Goal: Information Seeking & Learning: Check status

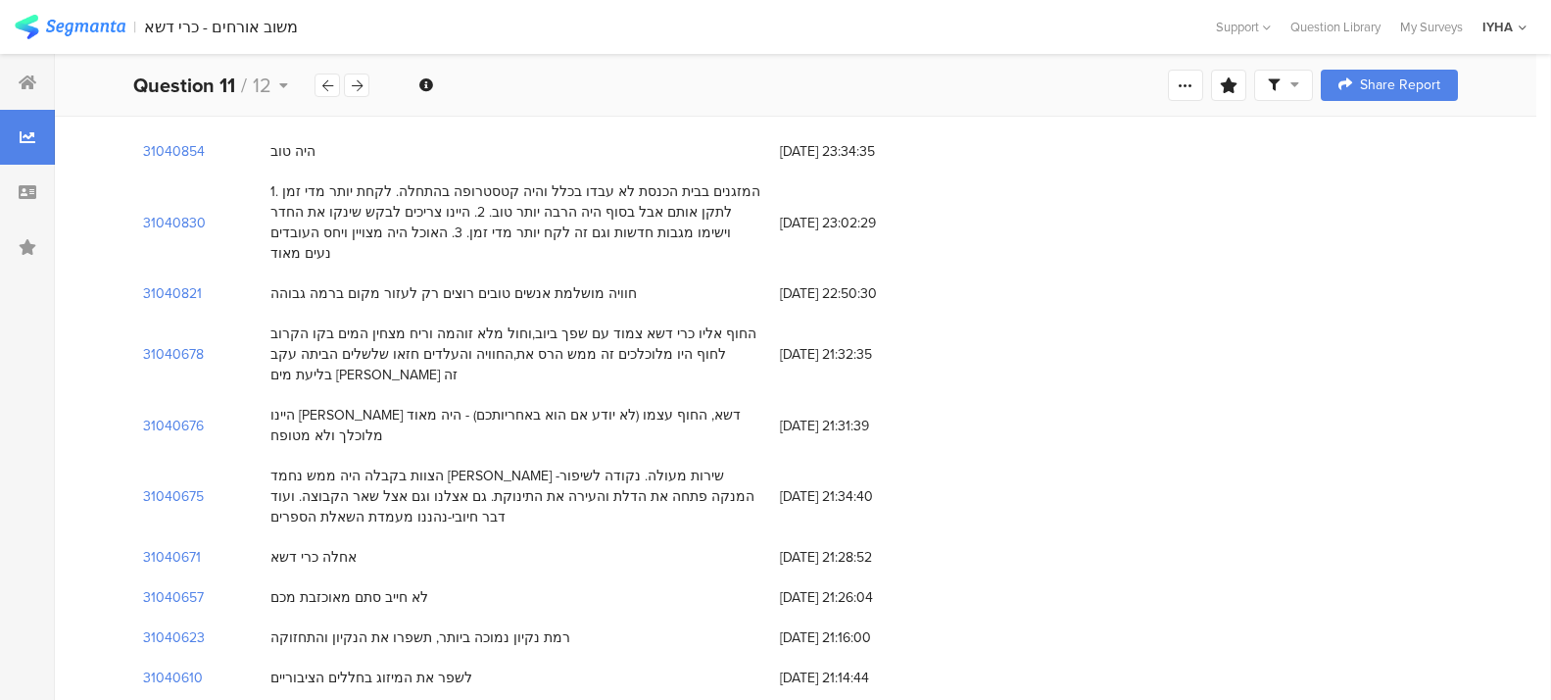
scroll to position [3135, 0]
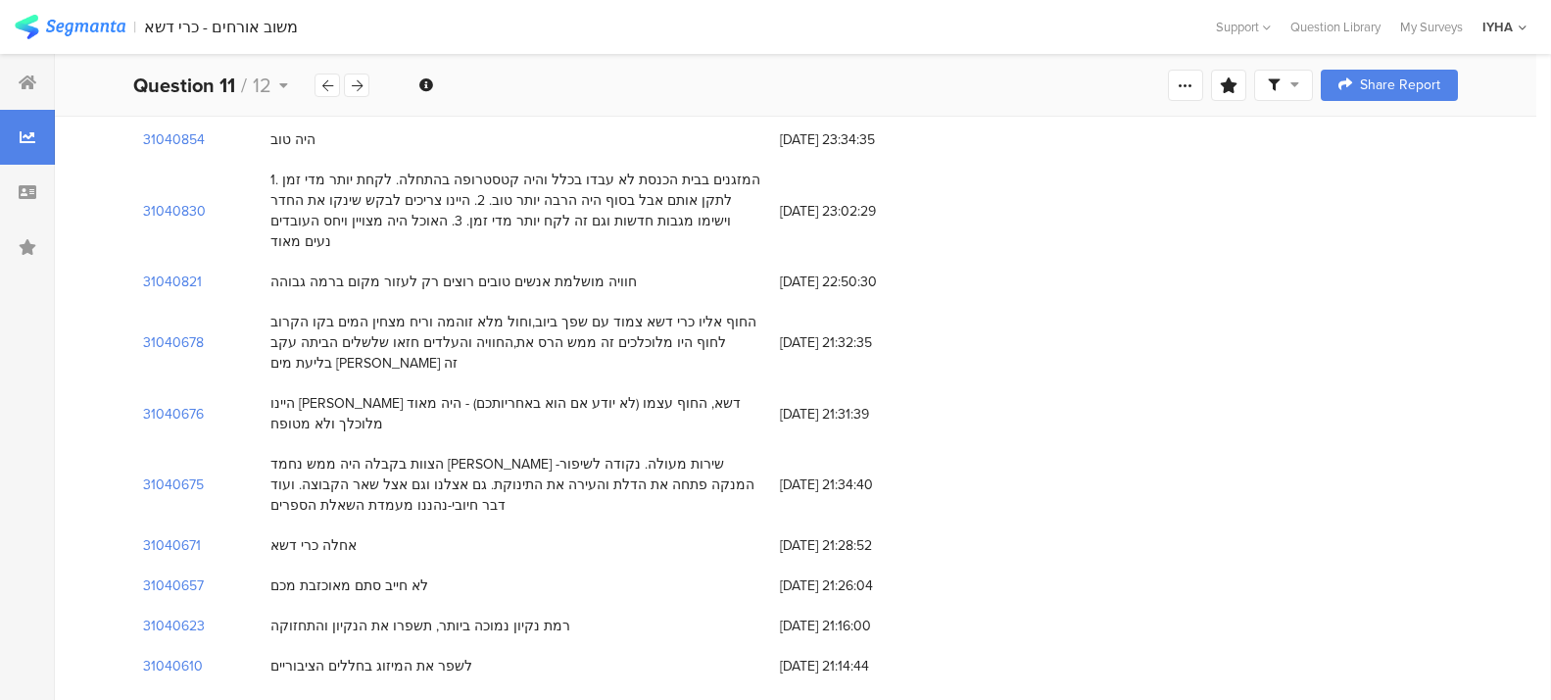
click at [175, 696] on section "31040596" at bounding box center [174, 706] width 62 height 21
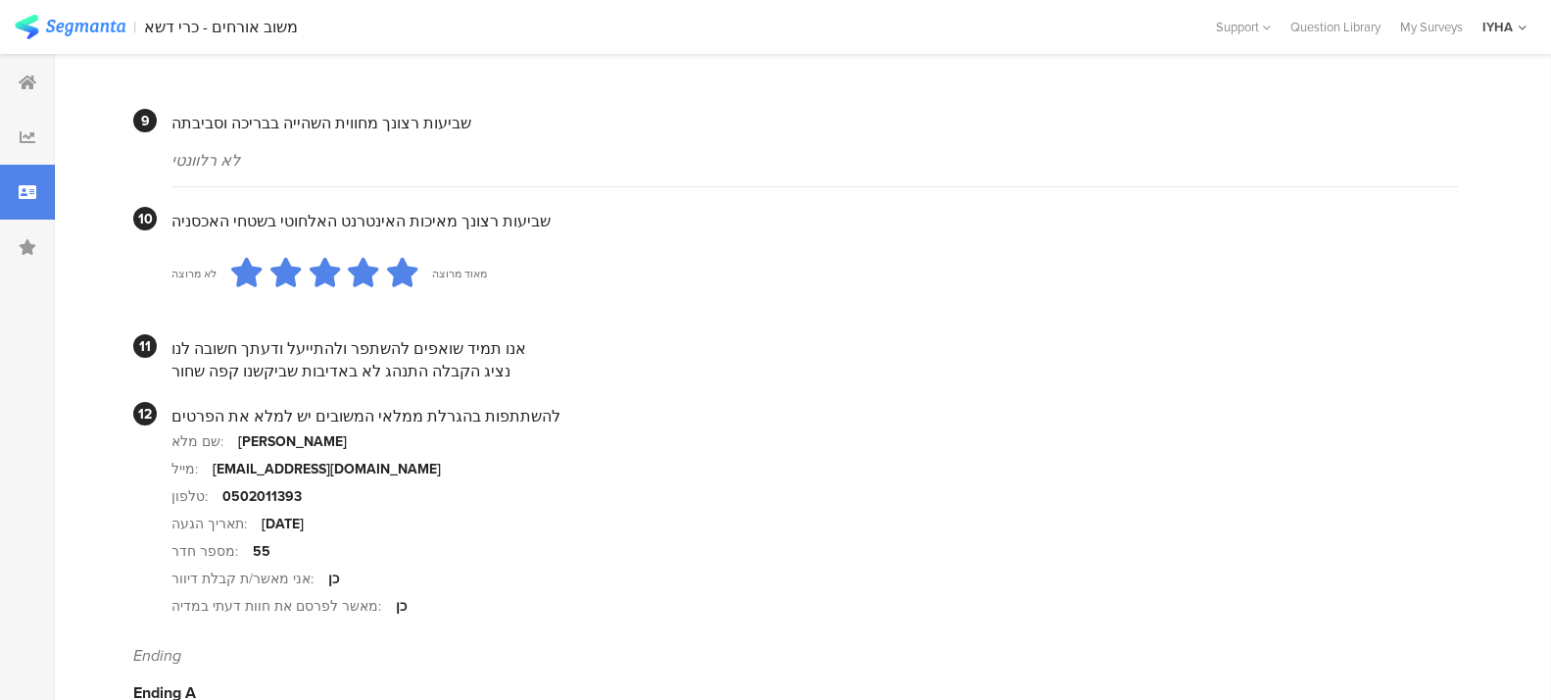
scroll to position [1817, 0]
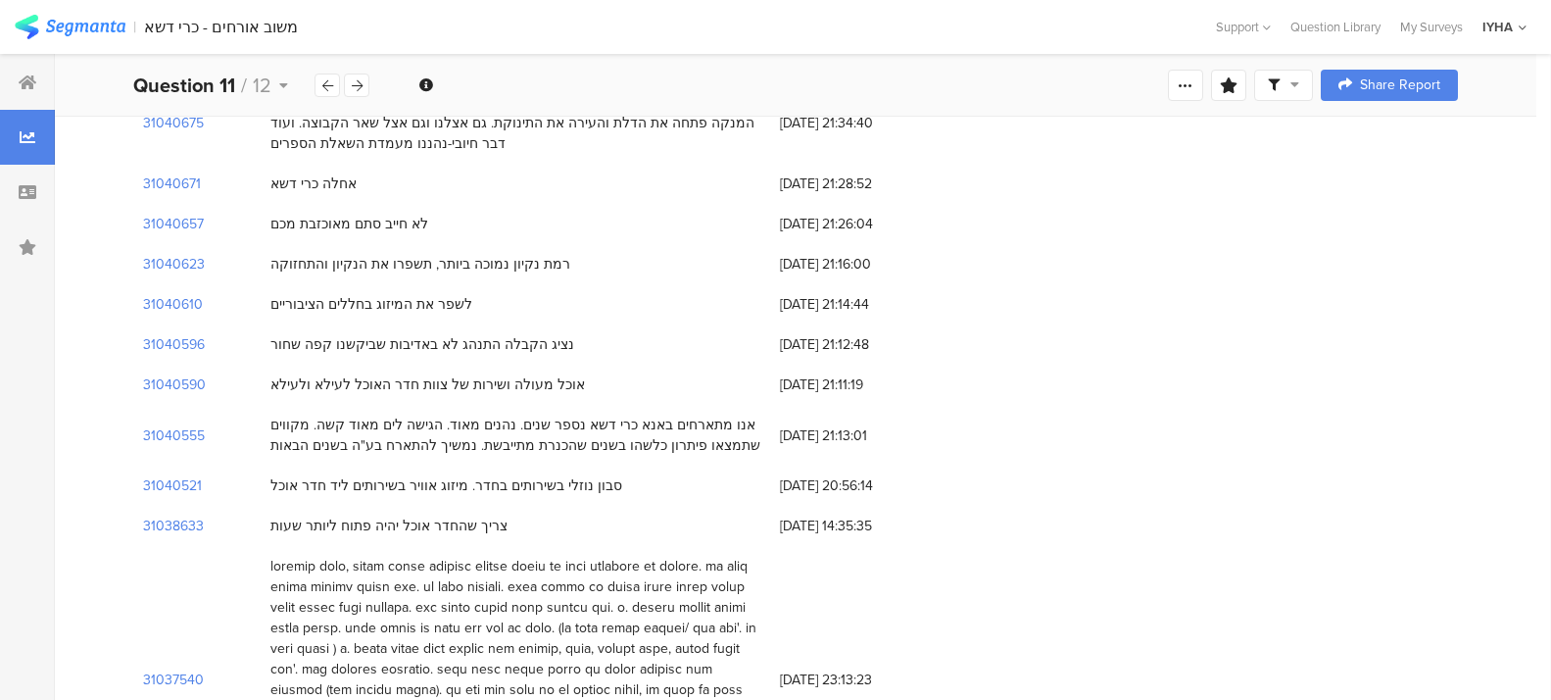
scroll to position [3503, 0]
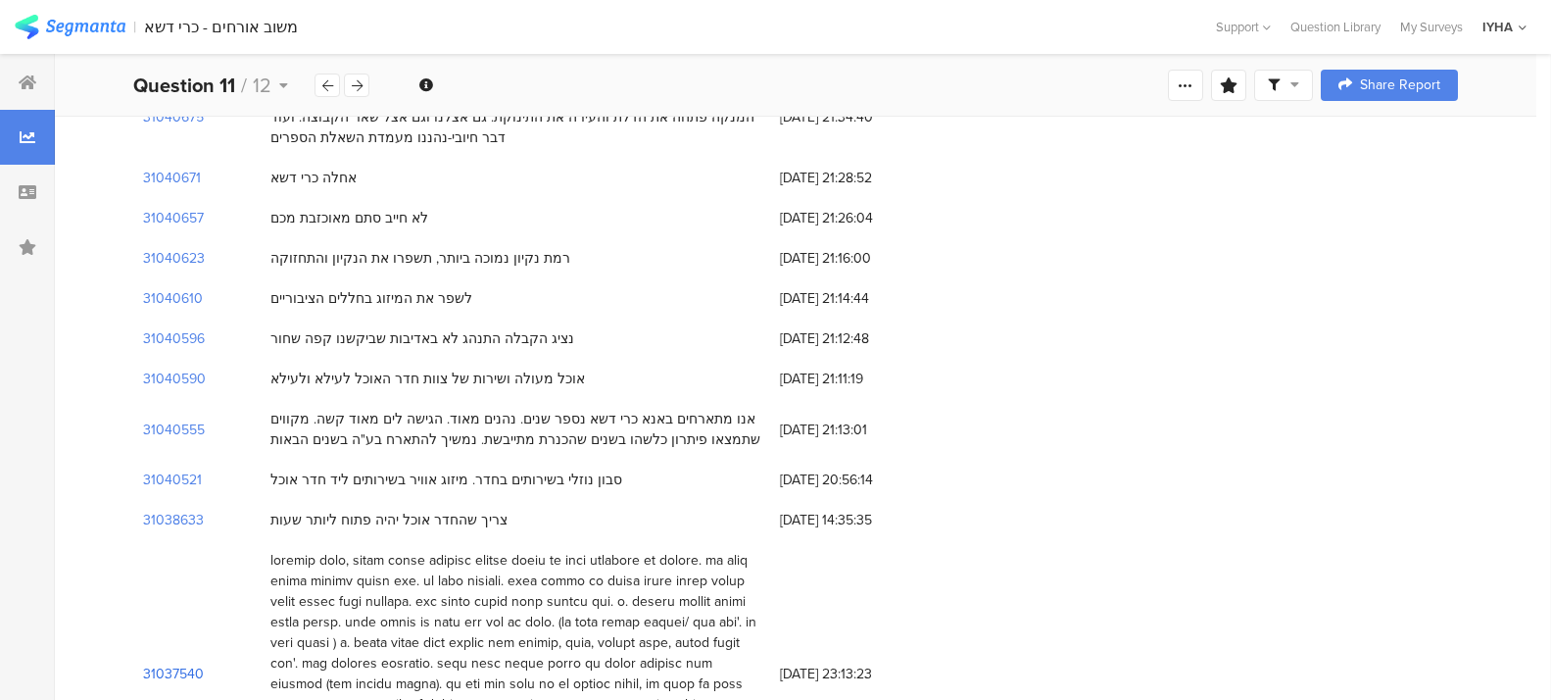
click at [155, 663] on section "31037540" at bounding box center [173, 673] width 61 height 21
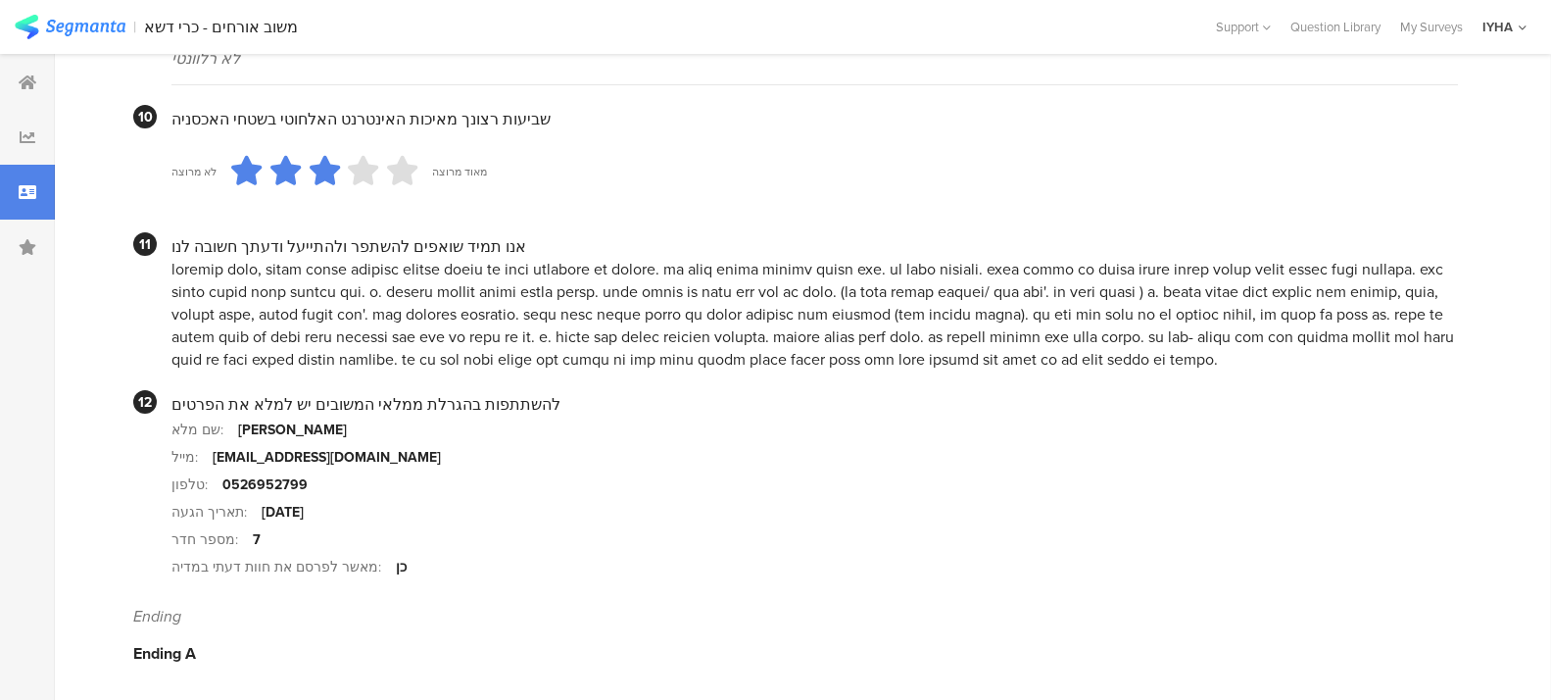
scroll to position [1909, 0]
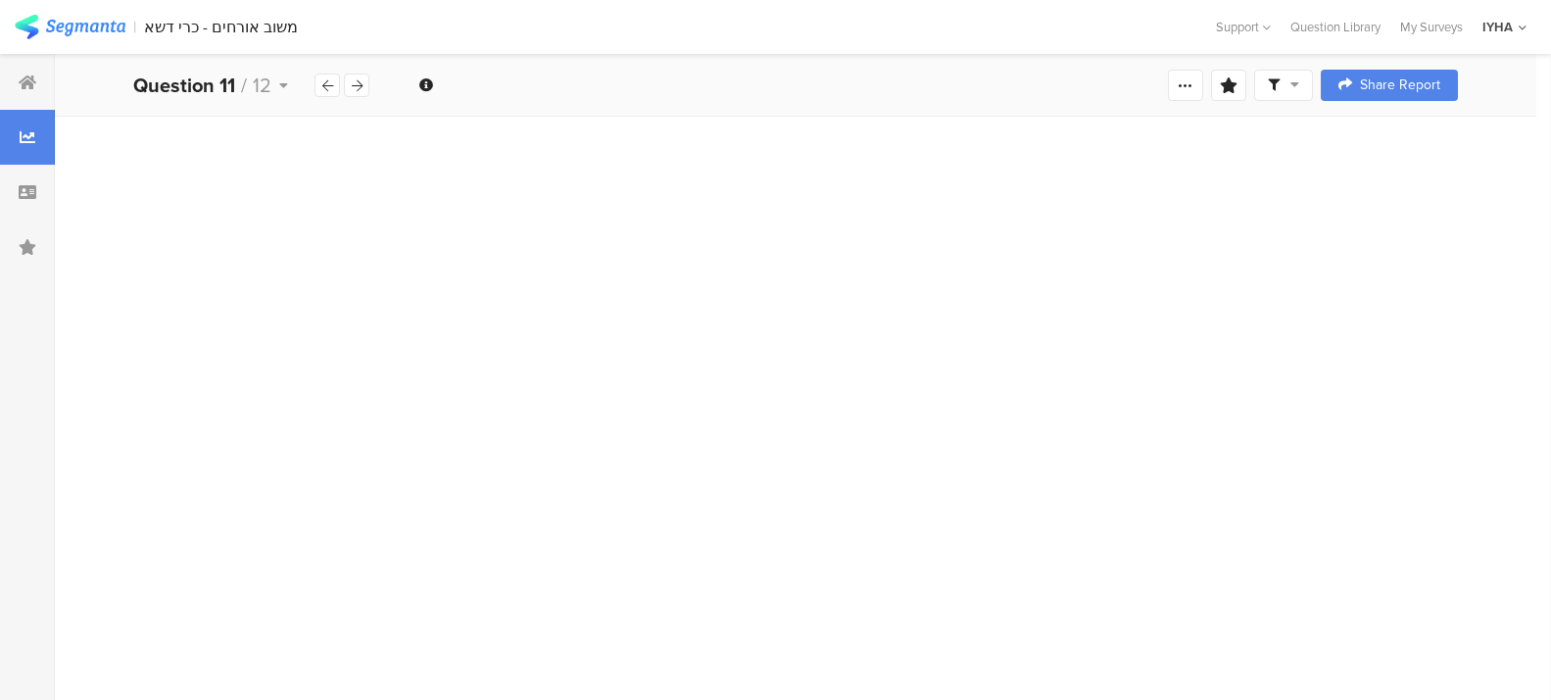
scroll to position [1127, 0]
click at [20, 74] on icon at bounding box center [28, 82] width 18 height 16
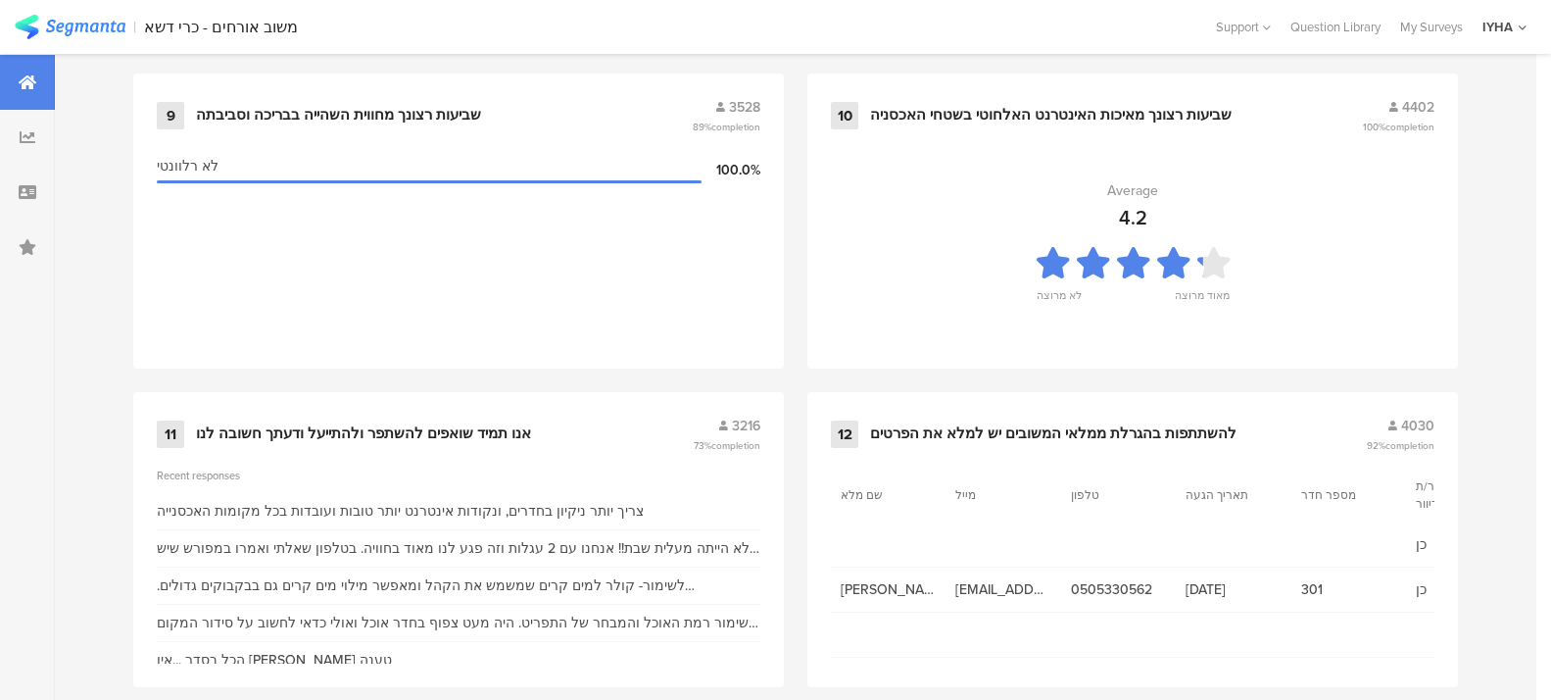
scroll to position [2174, 0]
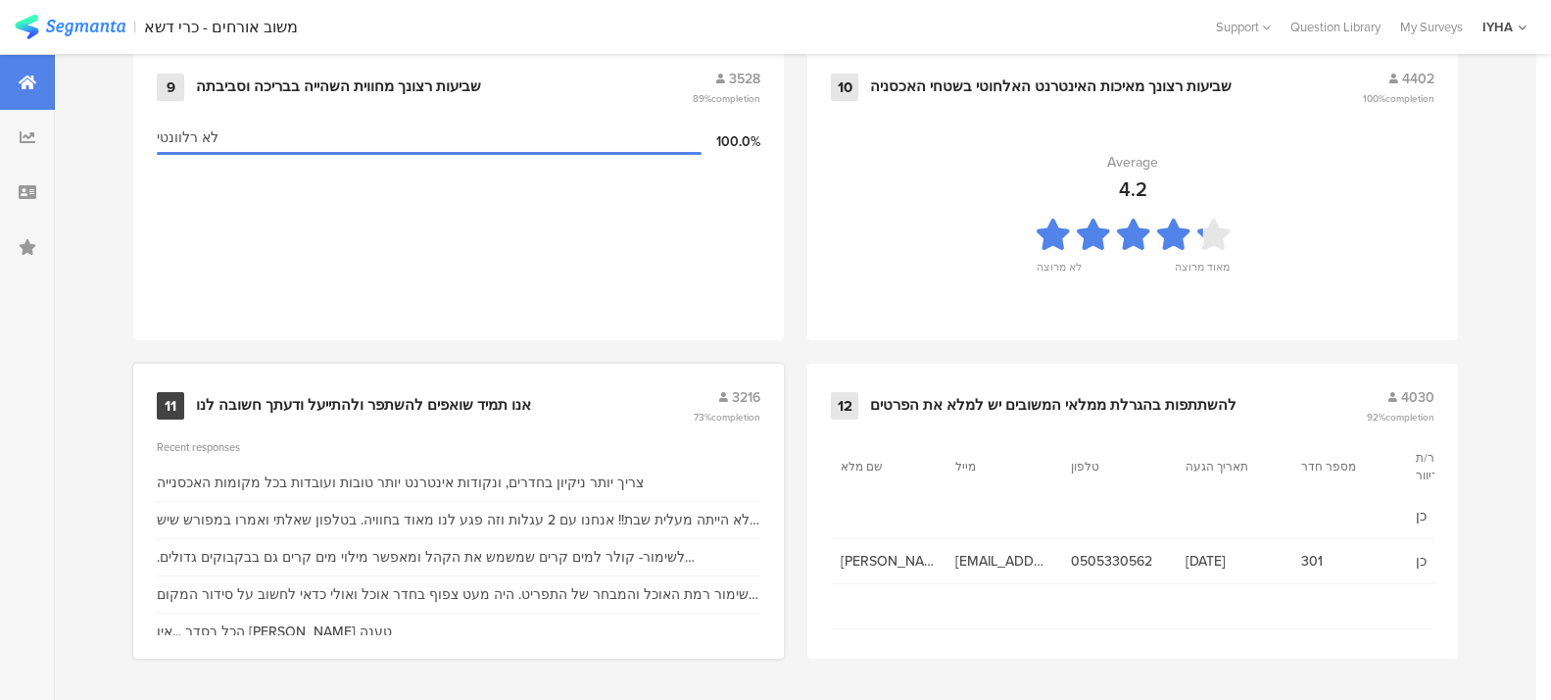
click at [750, 389] on span "3216" at bounding box center [746, 397] width 28 height 21
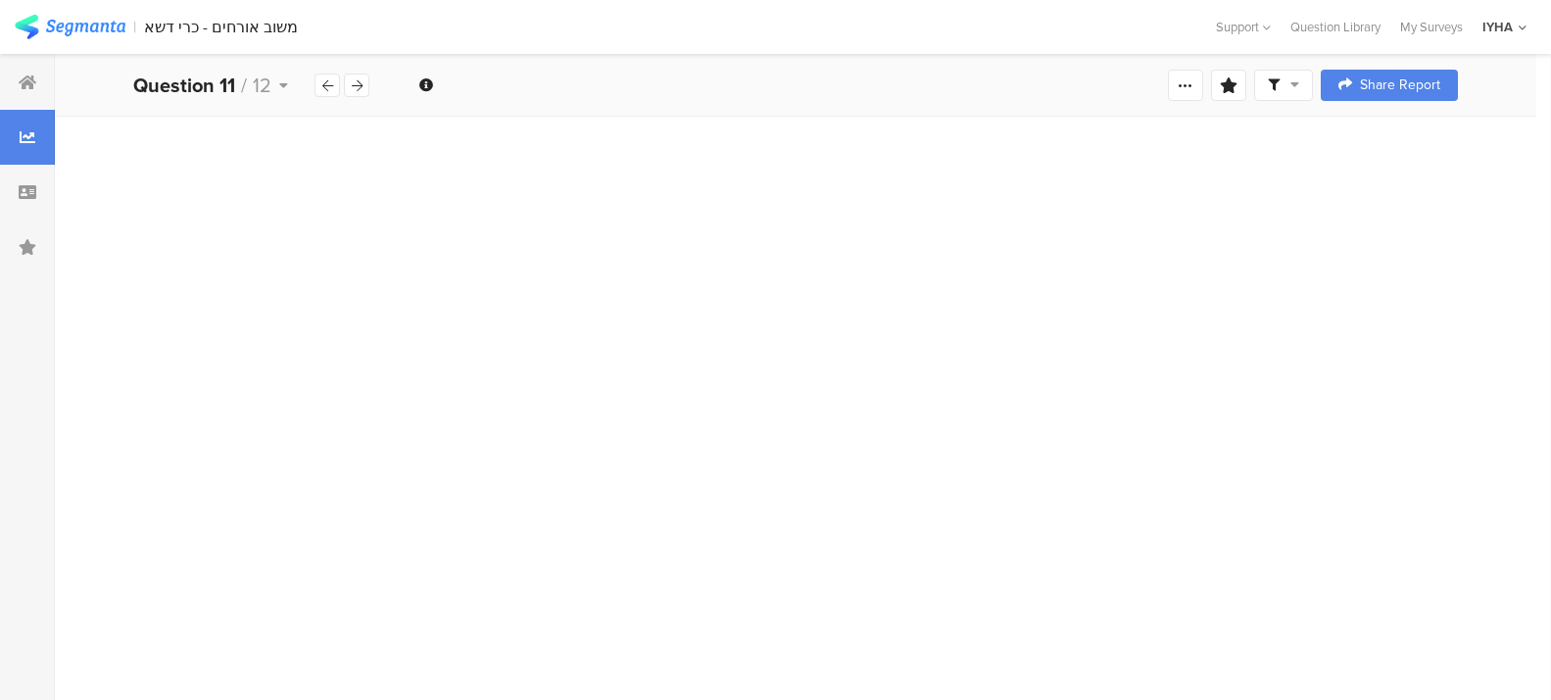
scroll to position [6808, 0]
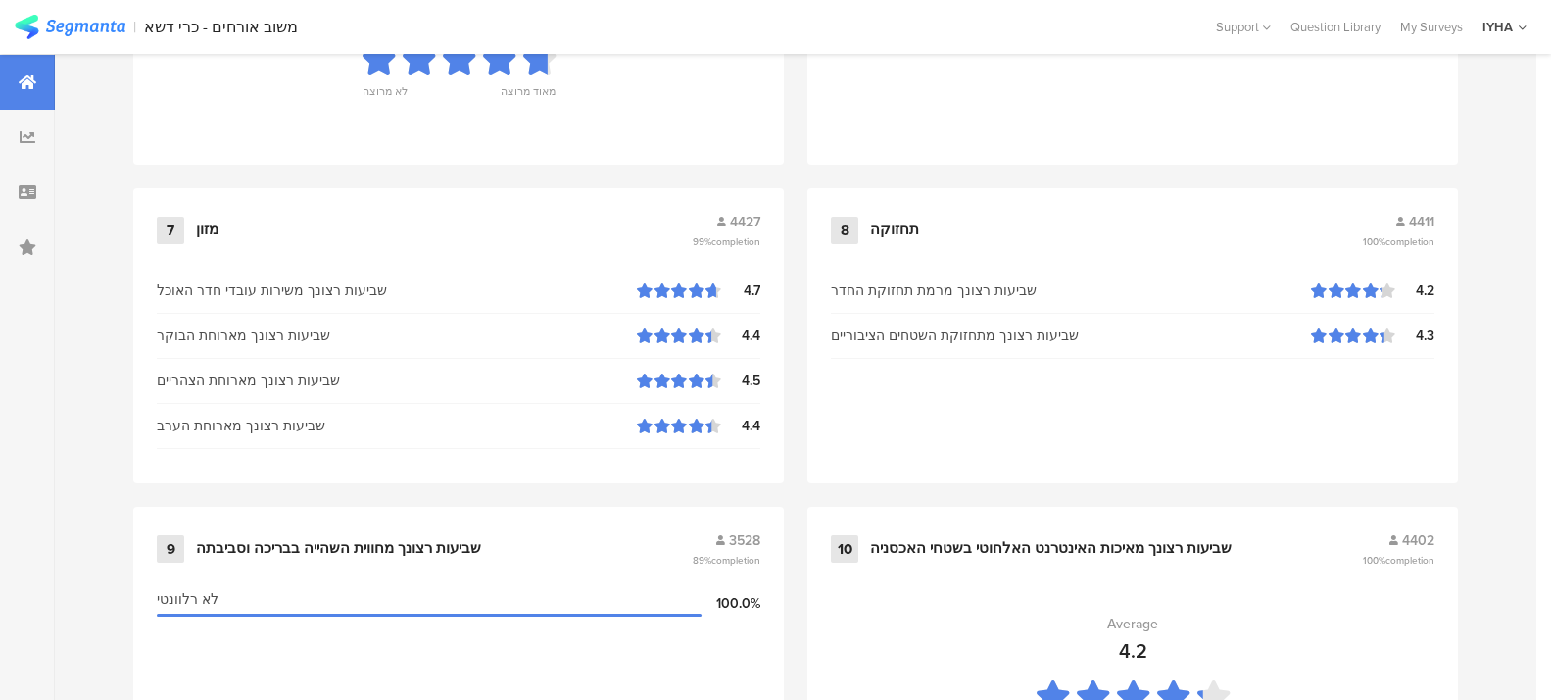
scroll to position [1709, 0]
